Goal: Communication & Community: Share content

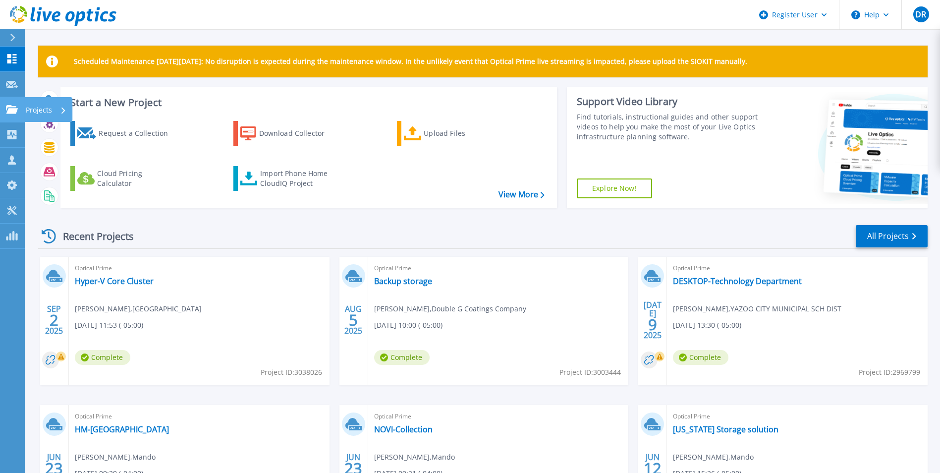
click at [19, 112] on link "Projects Projects" at bounding box center [12, 109] width 25 height 25
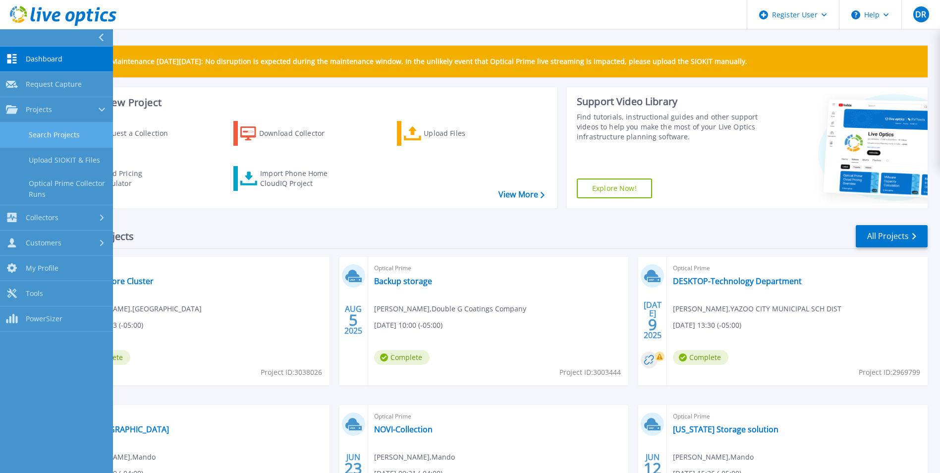
click at [38, 129] on link "Search Projects" at bounding box center [56, 134] width 113 height 25
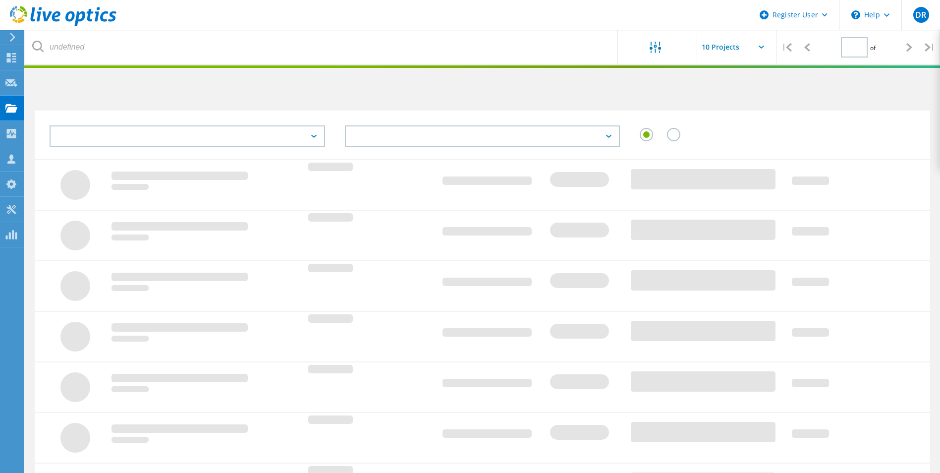
type input "1"
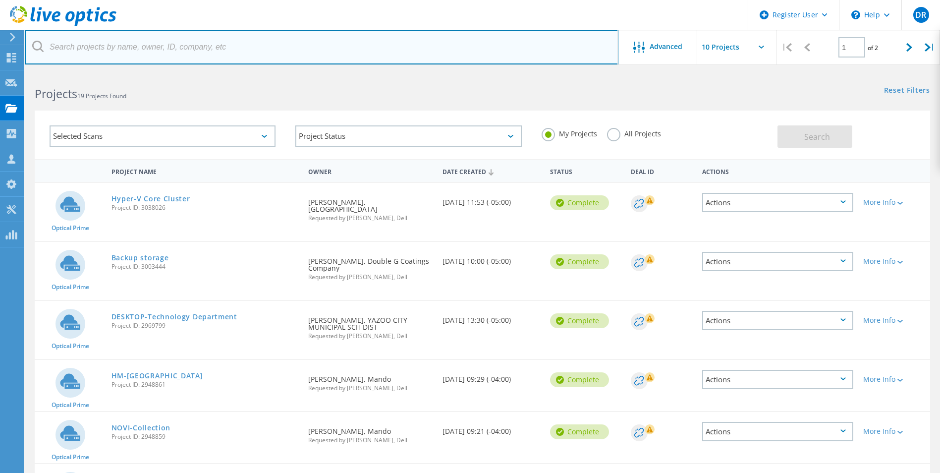
click at [225, 47] on input "text" at bounding box center [322, 47] width 594 height 35
paste input "Daniel R Reeves <dreeves@pikecountyschools.com>"
drag, startPoint x: 117, startPoint y: 46, endPoint x: 58, endPoint y: 48, distance: 60.0
click at [58, 48] on input "Daniel R Reeves <dreeves@pikecountyschools.com" at bounding box center [322, 47] width 594 height 35
type input "[EMAIL_ADDRESS][DOMAIN_NAME]"
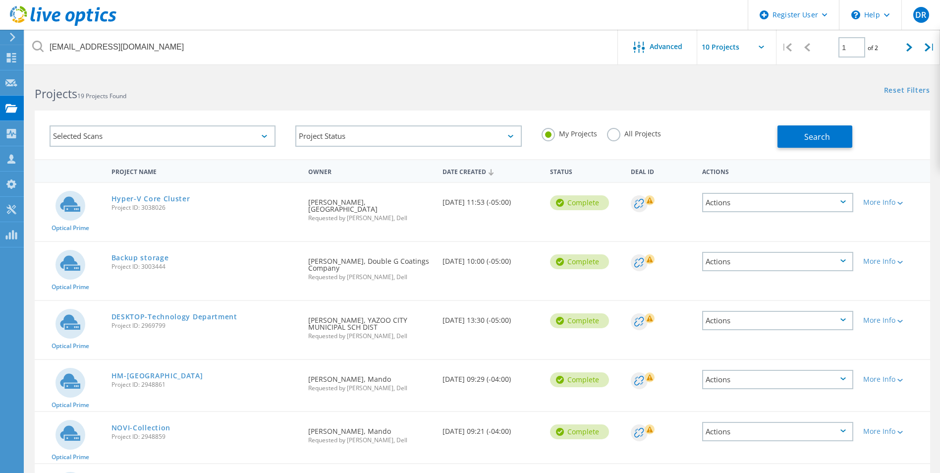
click at [608, 132] on label "All Projects" at bounding box center [634, 132] width 54 height 9
click at [0, 0] on input "All Projects" at bounding box center [0, 0] width 0 height 0
click at [838, 137] on button "Search" at bounding box center [815, 136] width 75 height 22
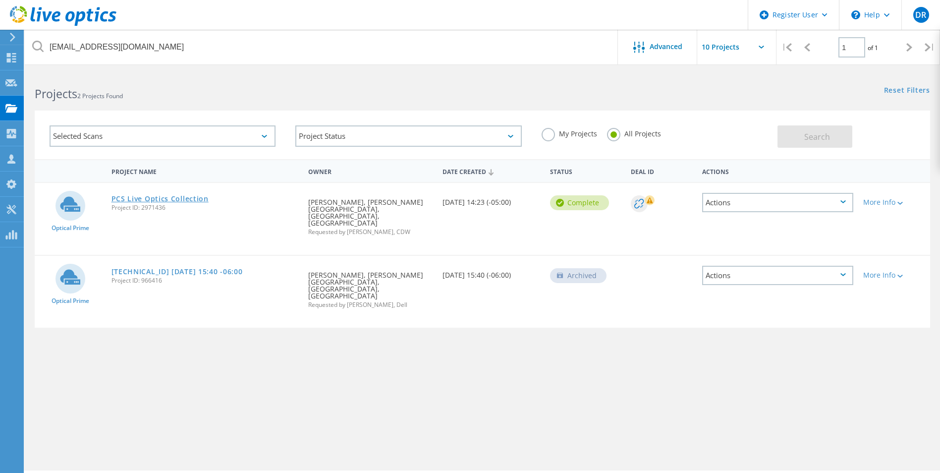
click at [188, 198] on link "PCS Live Optics Collection" at bounding box center [160, 198] width 97 height 7
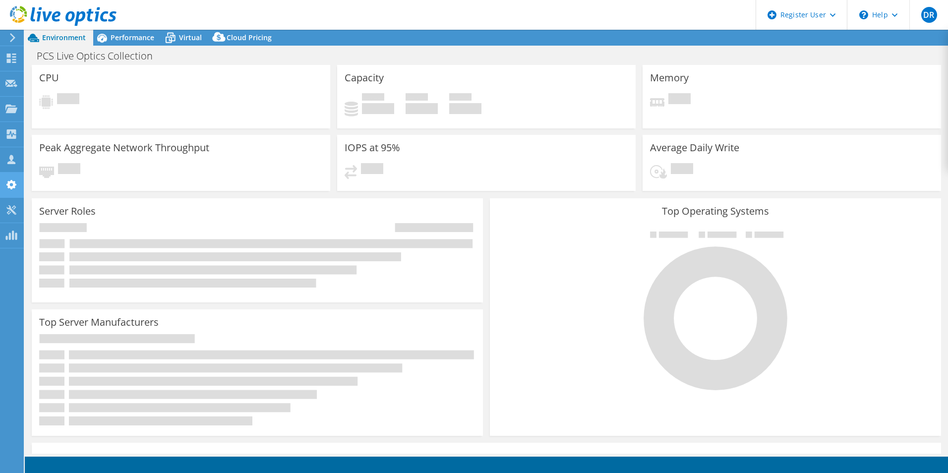
select select "USEast"
select select "USD"
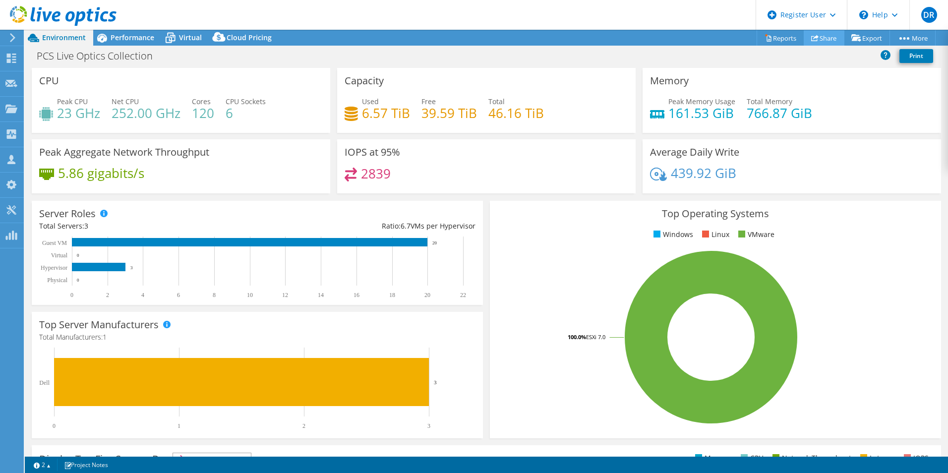
click at [823, 37] on link "Share" at bounding box center [824, 37] width 41 height 15
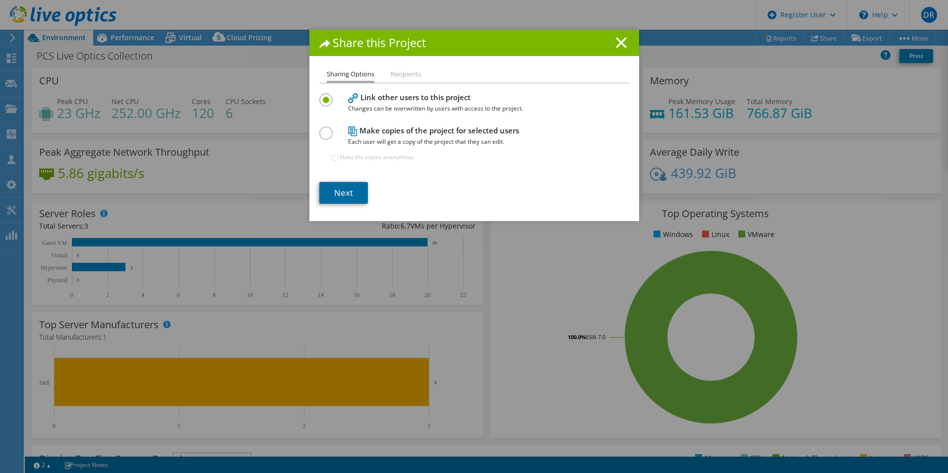
click at [347, 190] on link "Next" at bounding box center [343, 193] width 49 height 22
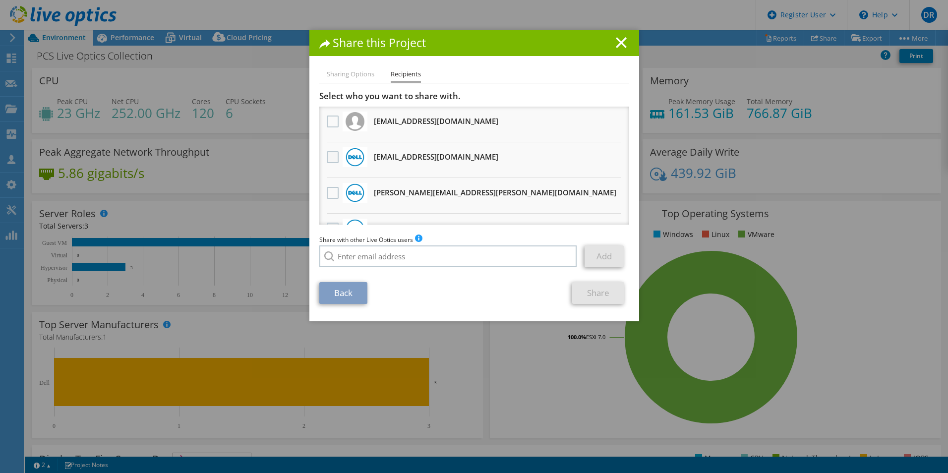
click at [331, 157] on label at bounding box center [334, 157] width 14 height 12
click at [0, 0] on input "checkbox" at bounding box center [0, 0] width 0 height 0
click at [597, 295] on link "Share" at bounding box center [598, 293] width 52 height 22
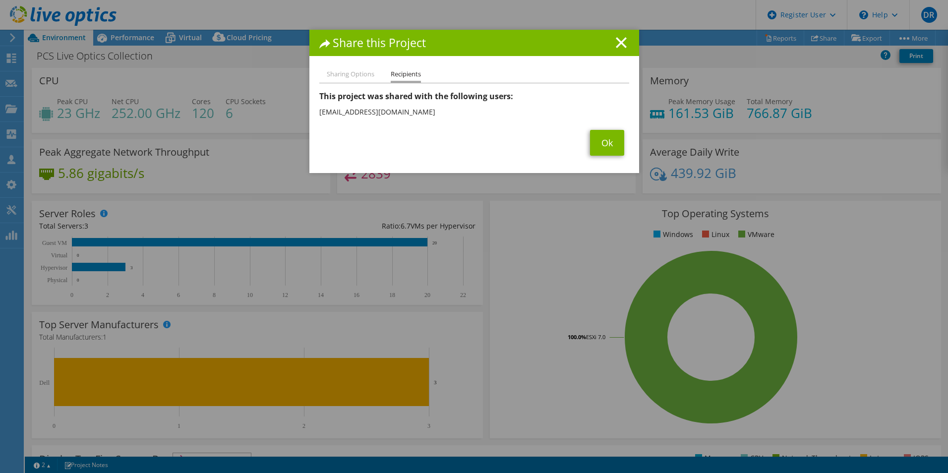
click at [618, 44] on line at bounding box center [621, 43] width 10 height 10
